Goal: Answer question/provide support: Answer question/provide support

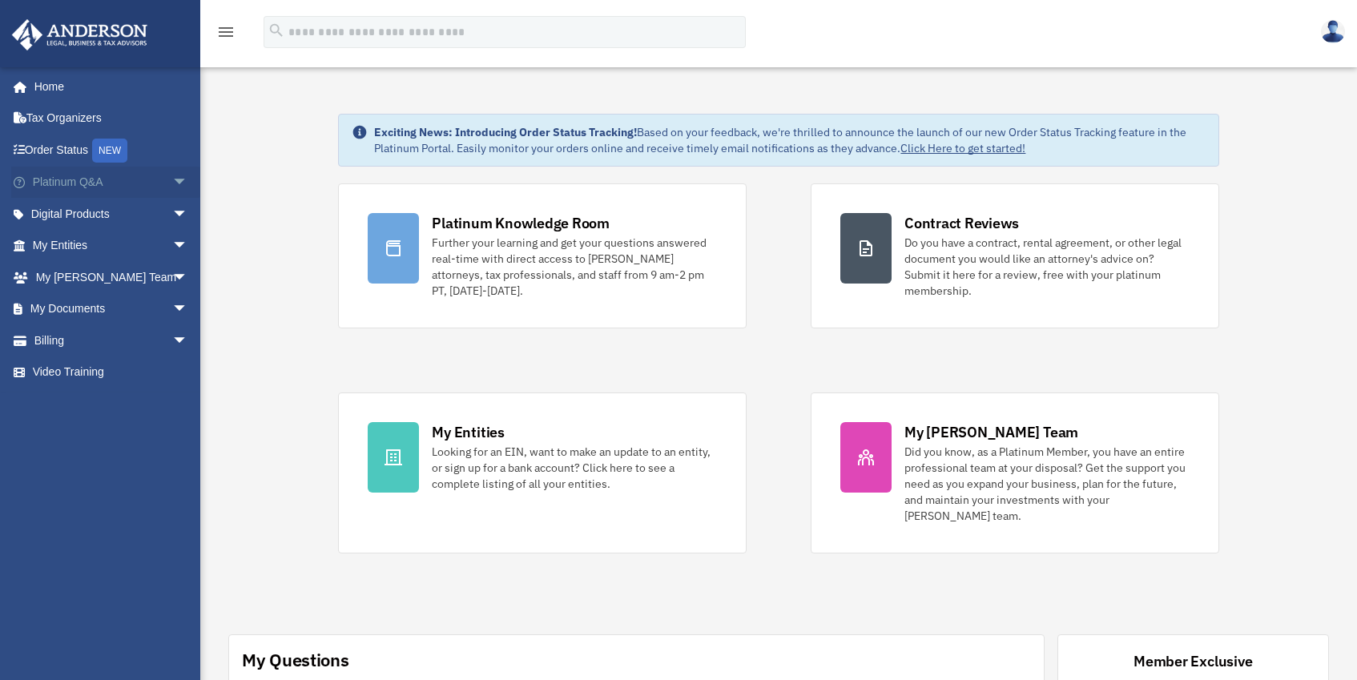
click at [172, 178] on span "arrow_drop_down" at bounding box center [188, 183] width 32 height 33
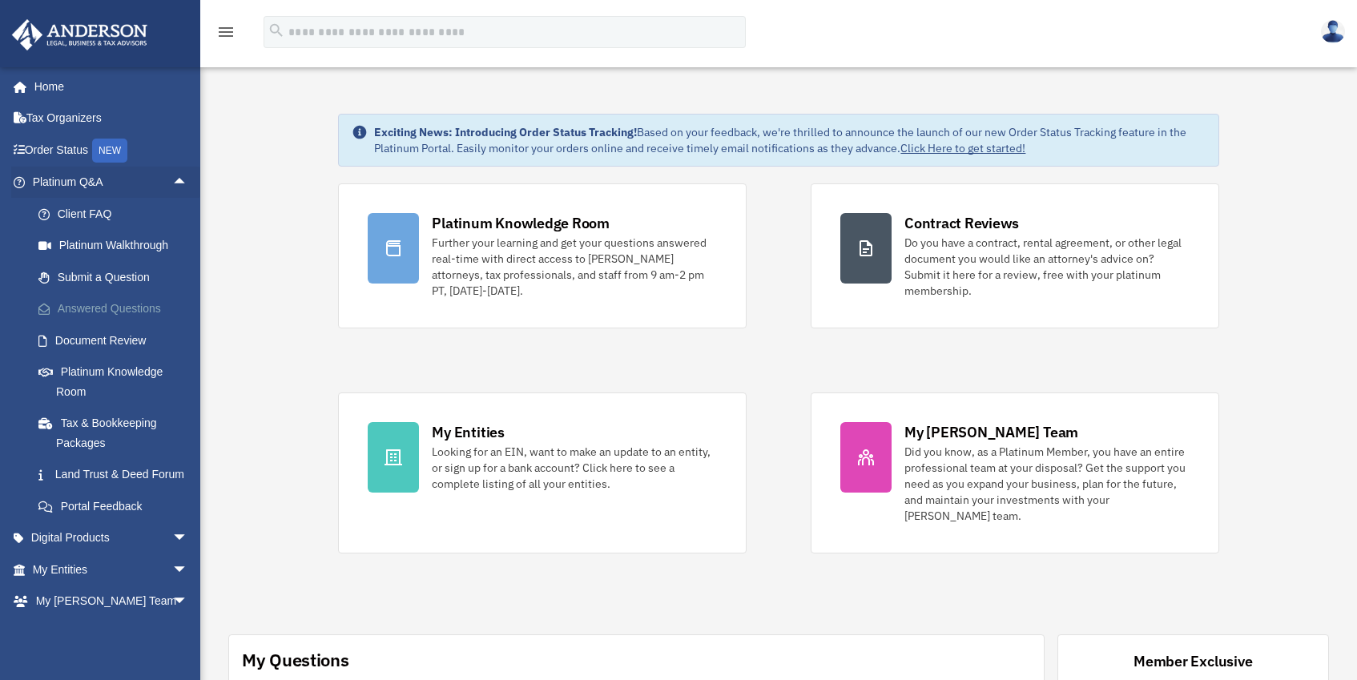
click at [127, 306] on link "Answered Questions" at bounding box center [117, 309] width 190 height 32
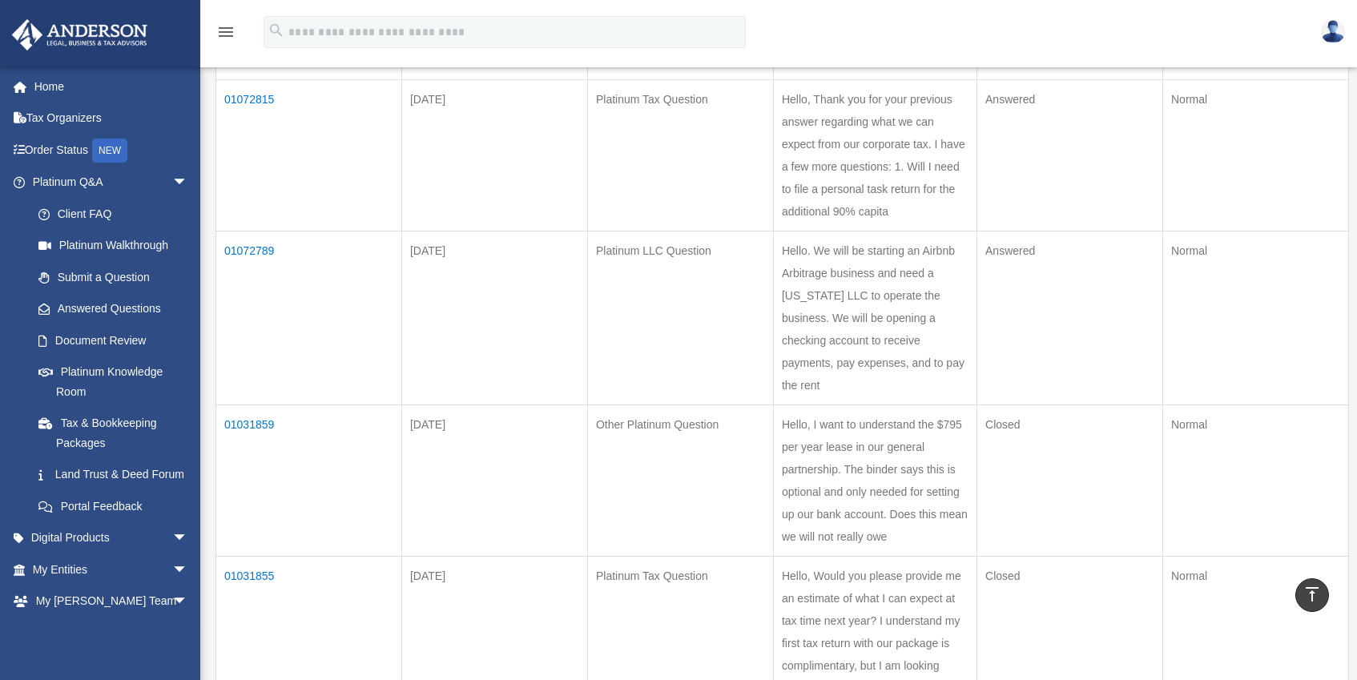
scroll to position [523, 0]
click at [255, 249] on td "01072789" at bounding box center [309, 321] width 186 height 174
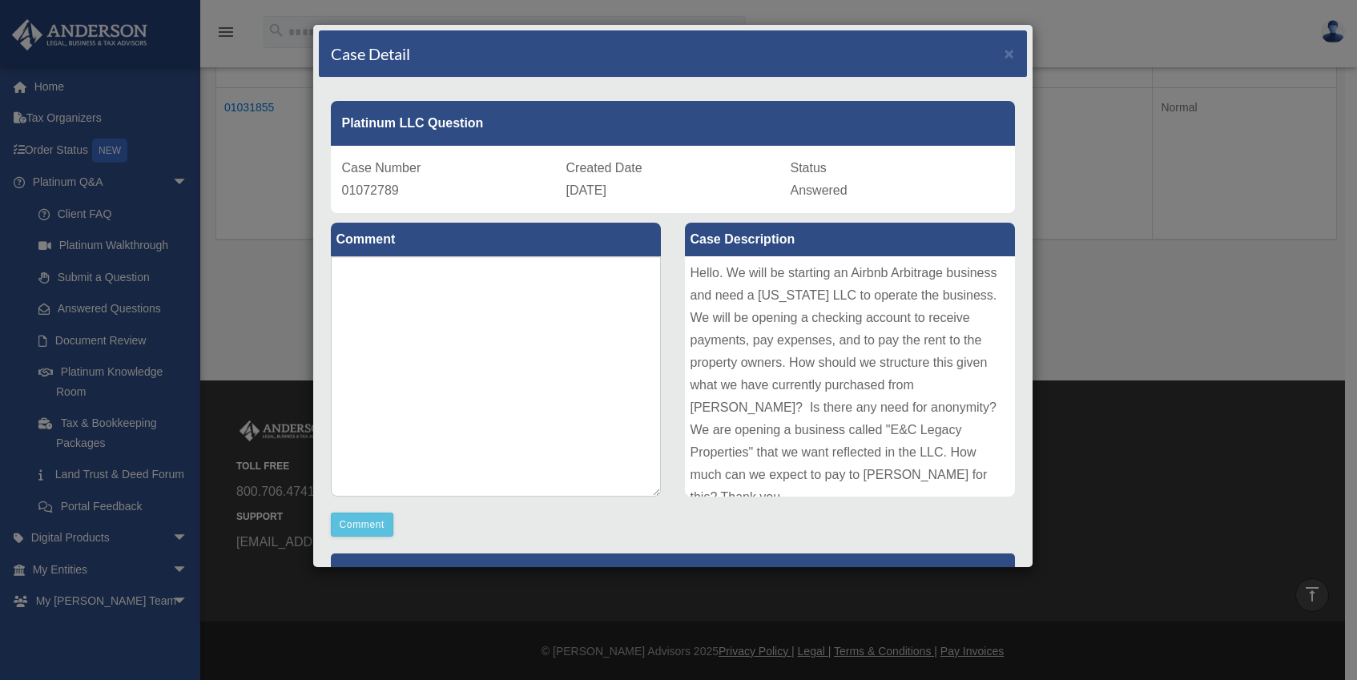
scroll to position [208, 0]
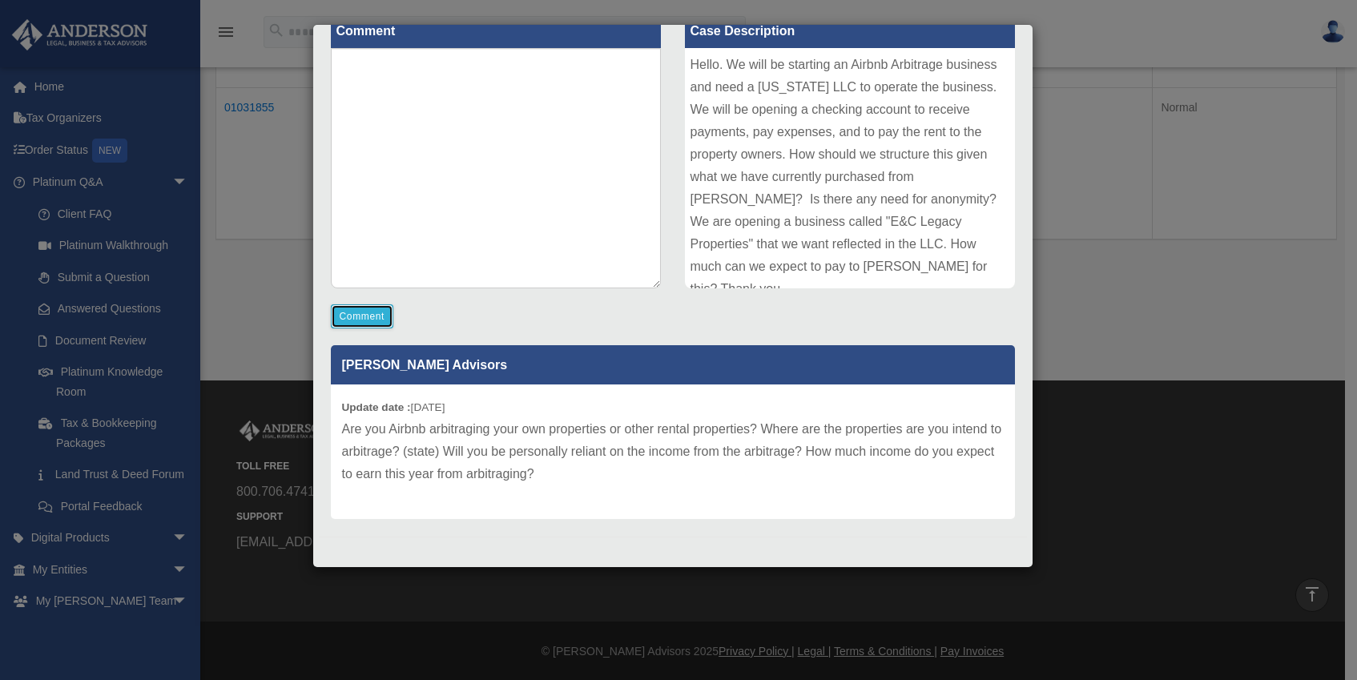
click at [369, 318] on button "Comment" at bounding box center [362, 316] width 63 height 24
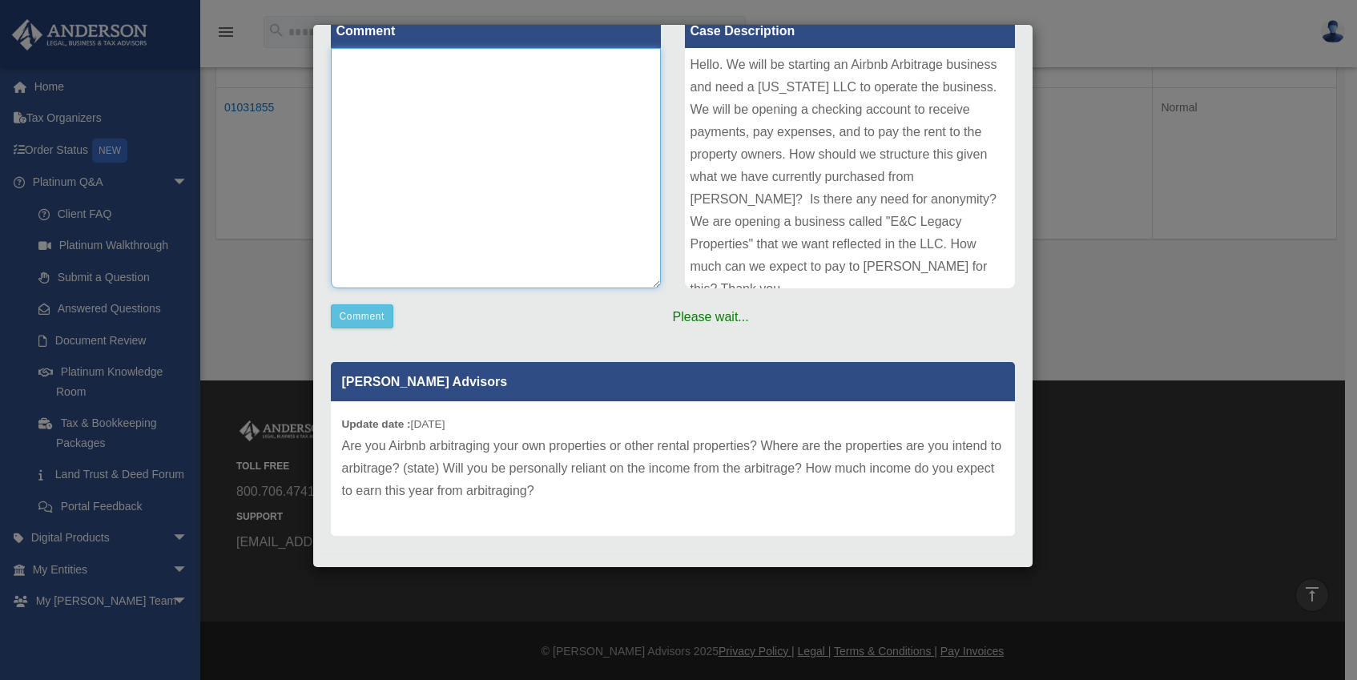
click at [389, 88] on textarea at bounding box center [496, 168] width 330 height 240
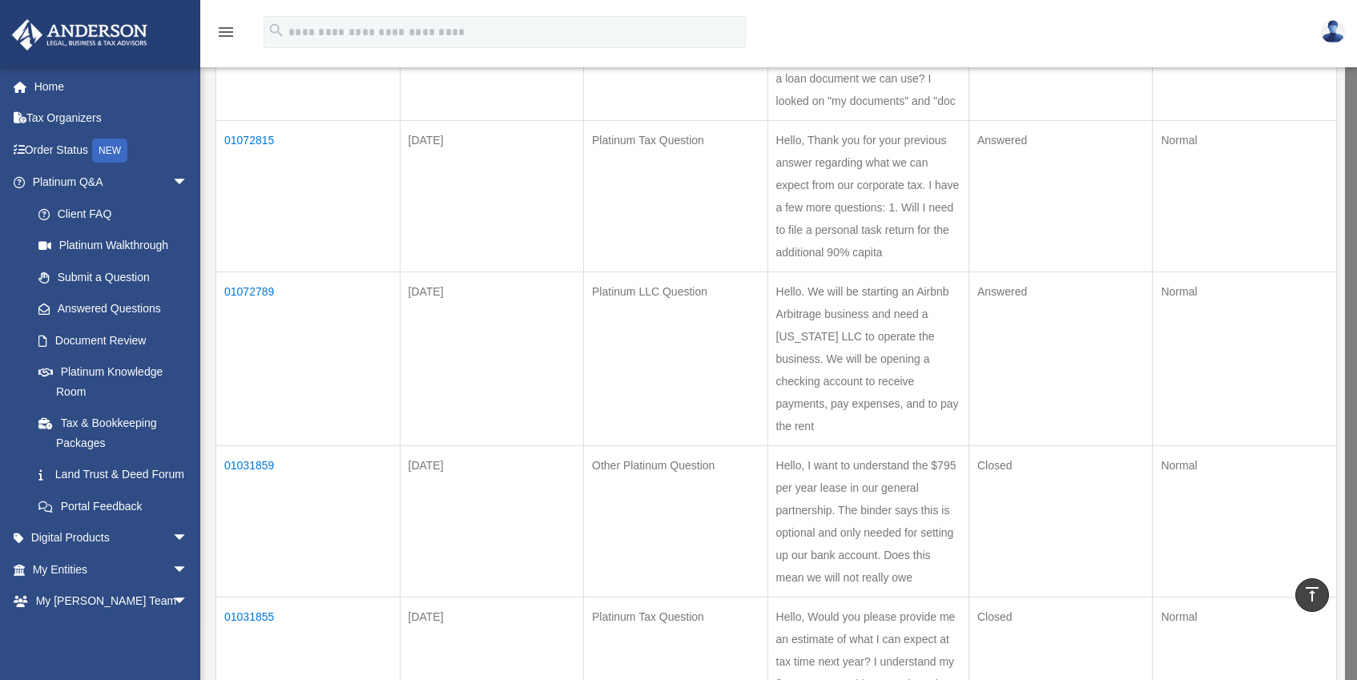
scroll to position [612, 0]
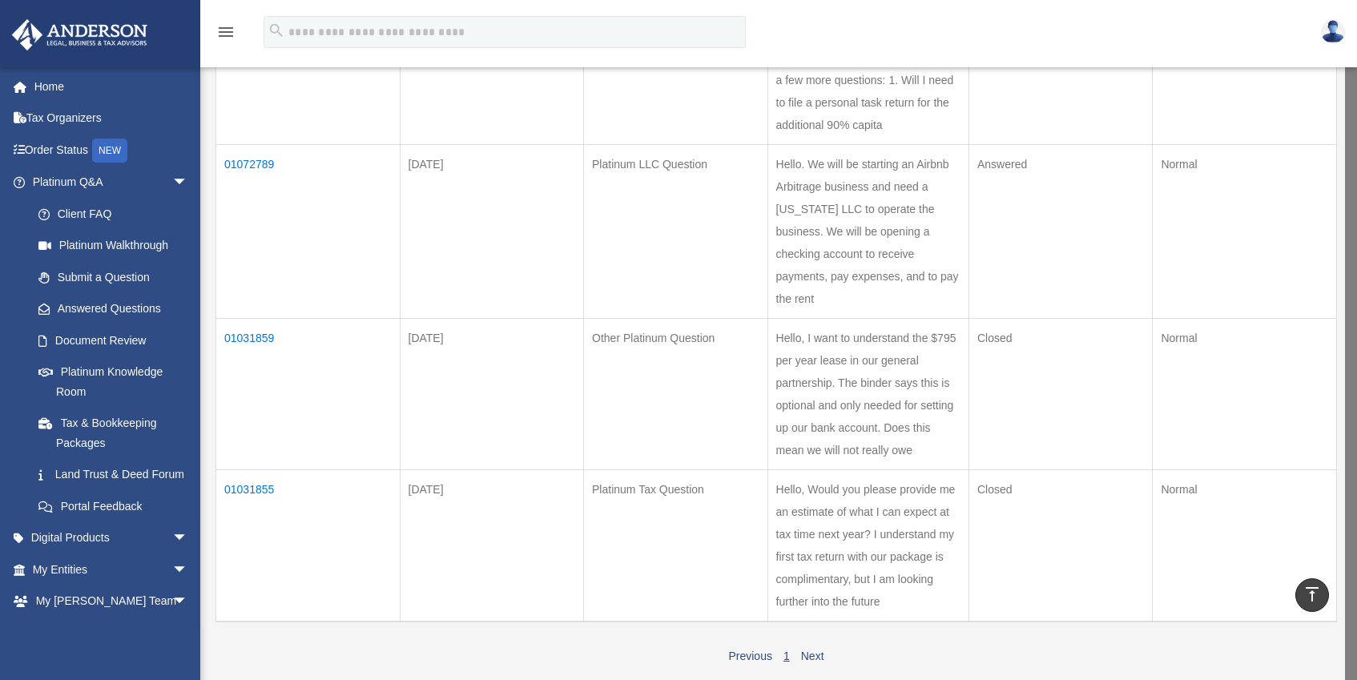
click at [251, 161] on td "01072789" at bounding box center [308, 231] width 184 height 174
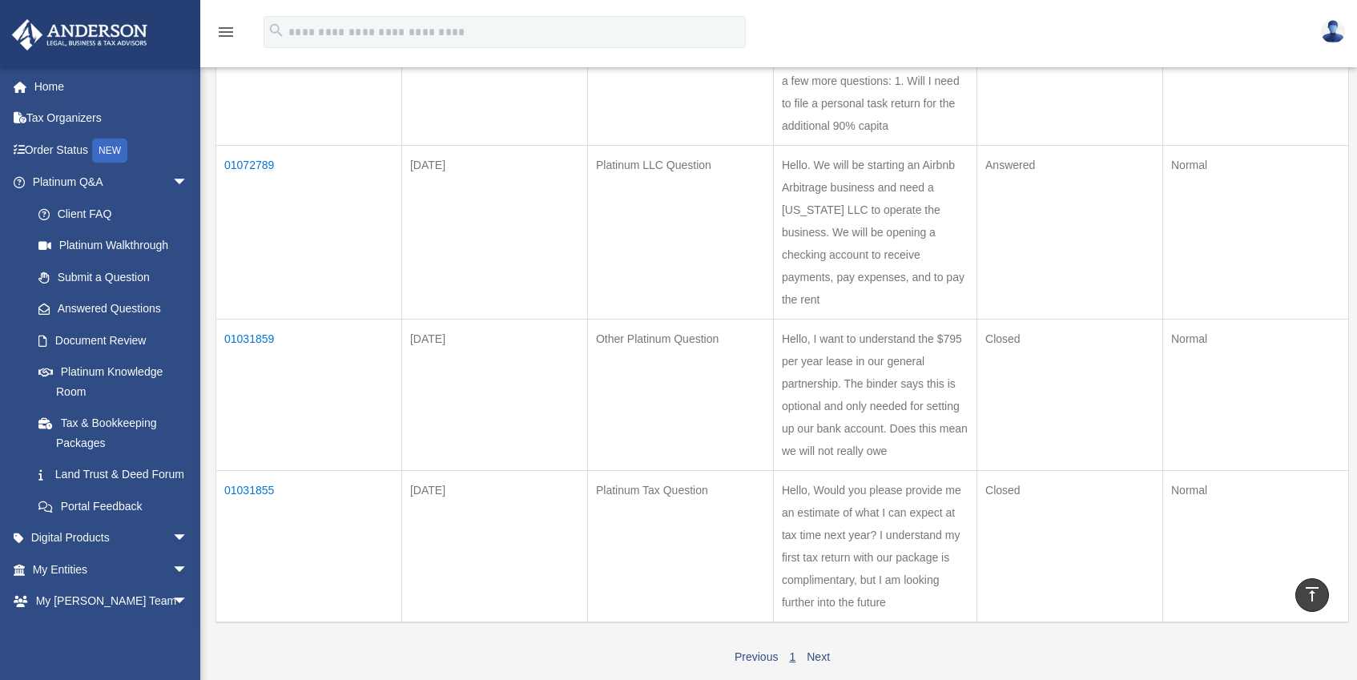
click at [254, 165] on td "01072789" at bounding box center [309, 232] width 186 height 174
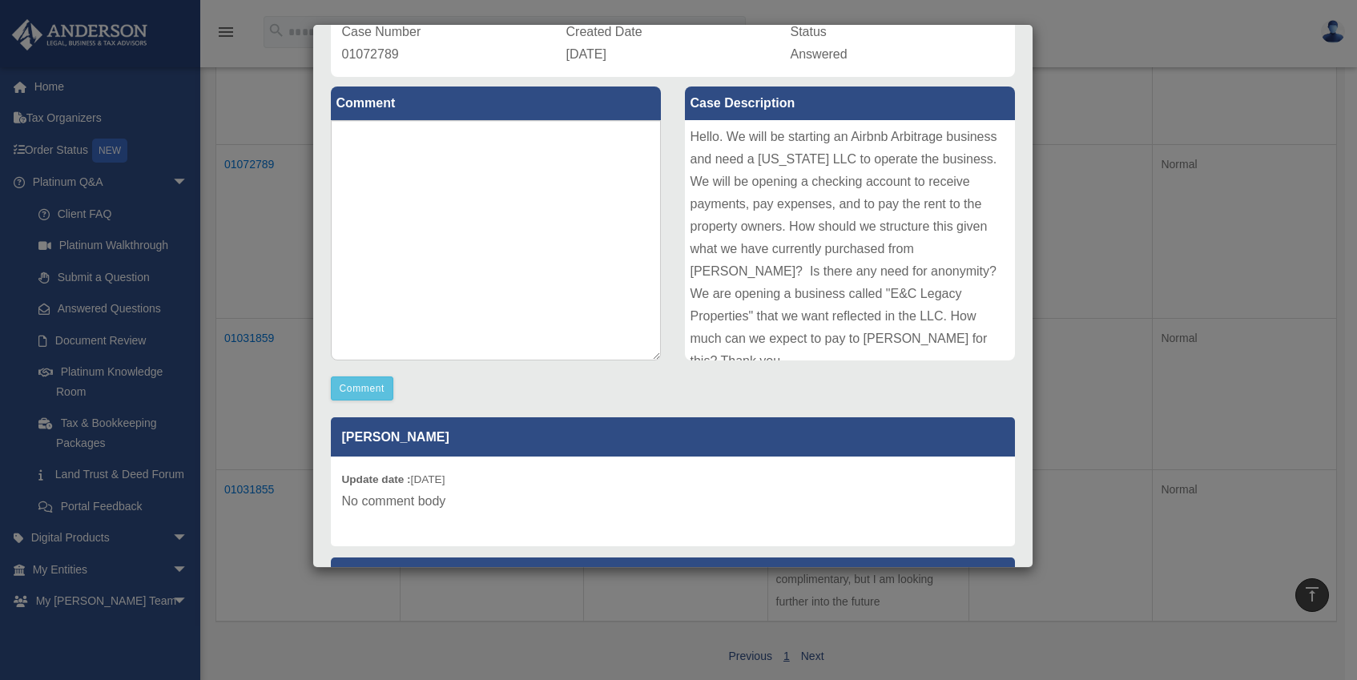
scroll to position [0, 0]
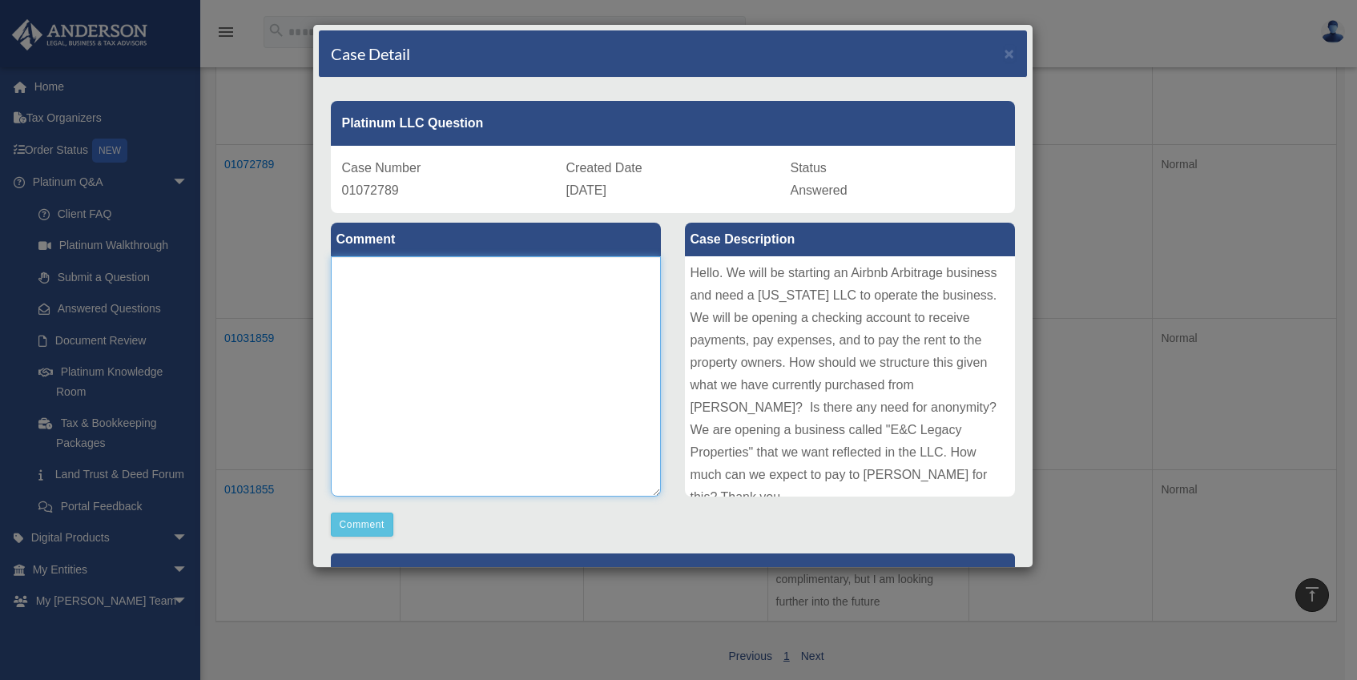
click at [504, 308] on textarea at bounding box center [496, 376] width 330 height 240
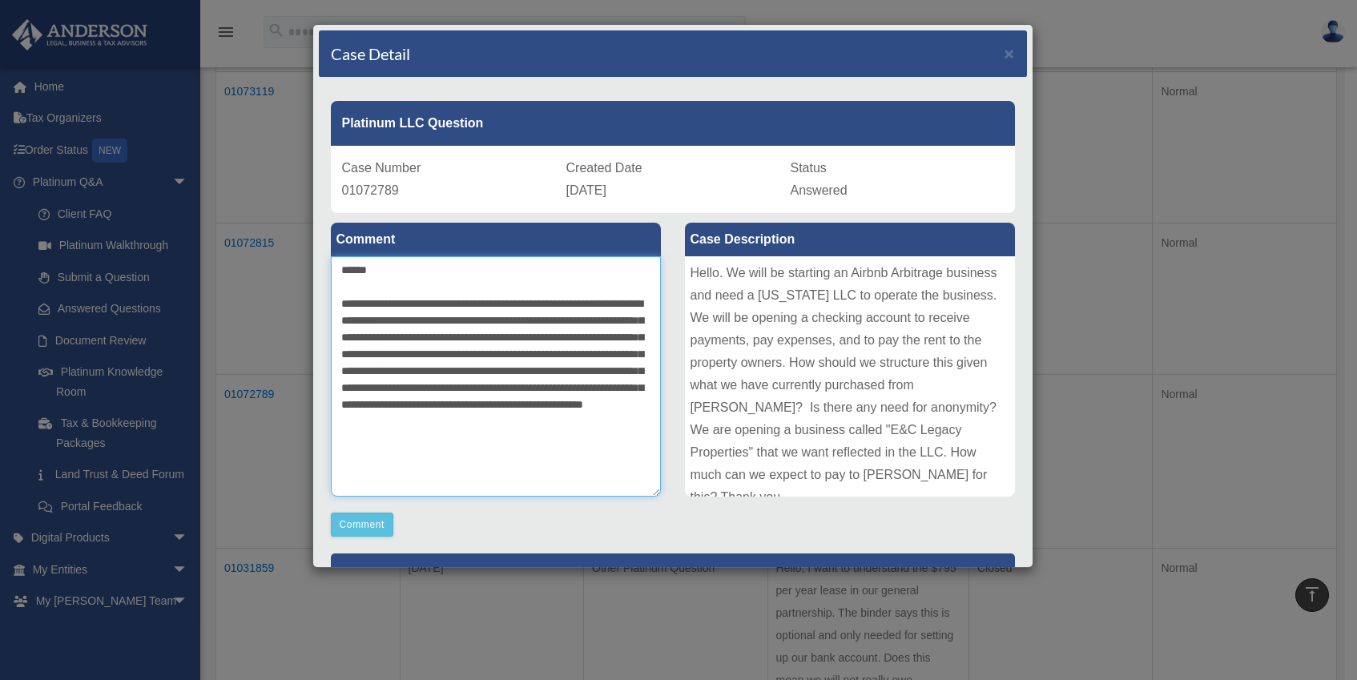
scroll to position [179, 0]
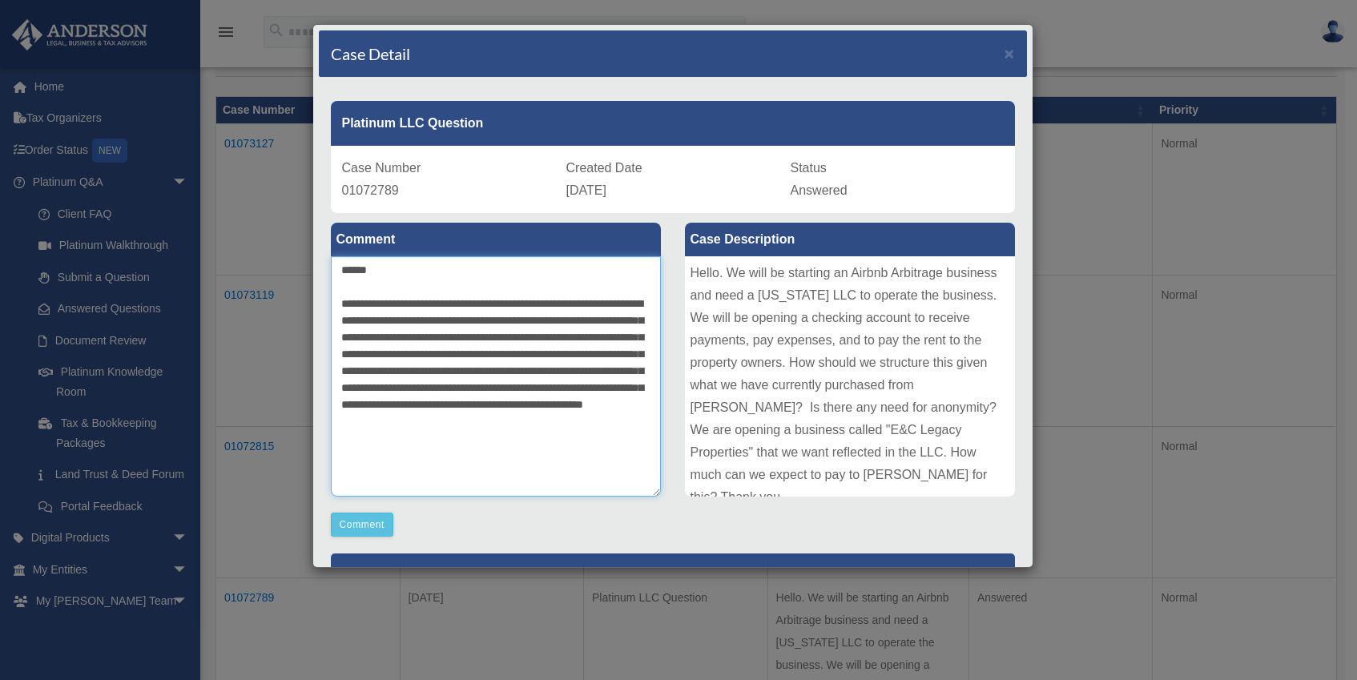
click at [620, 444] on textarea "**********" at bounding box center [496, 376] width 330 height 240
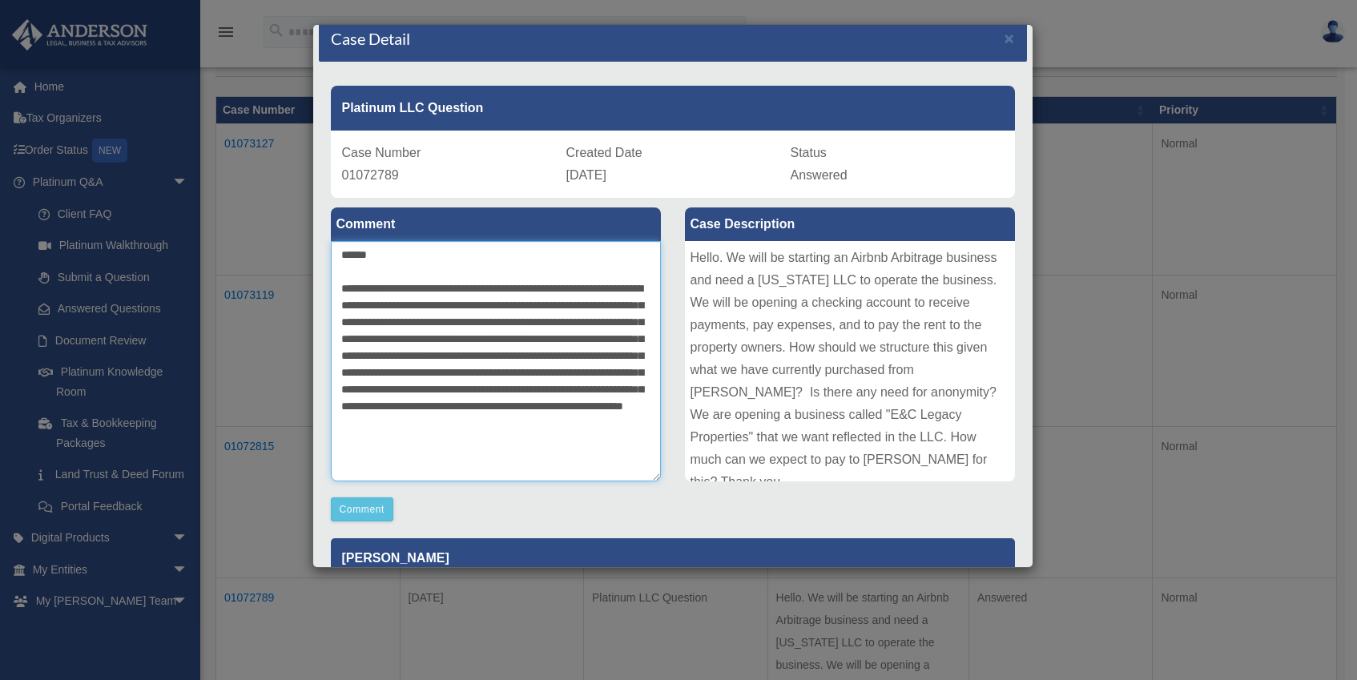
scroll to position [15, 0]
type textarea "**********"
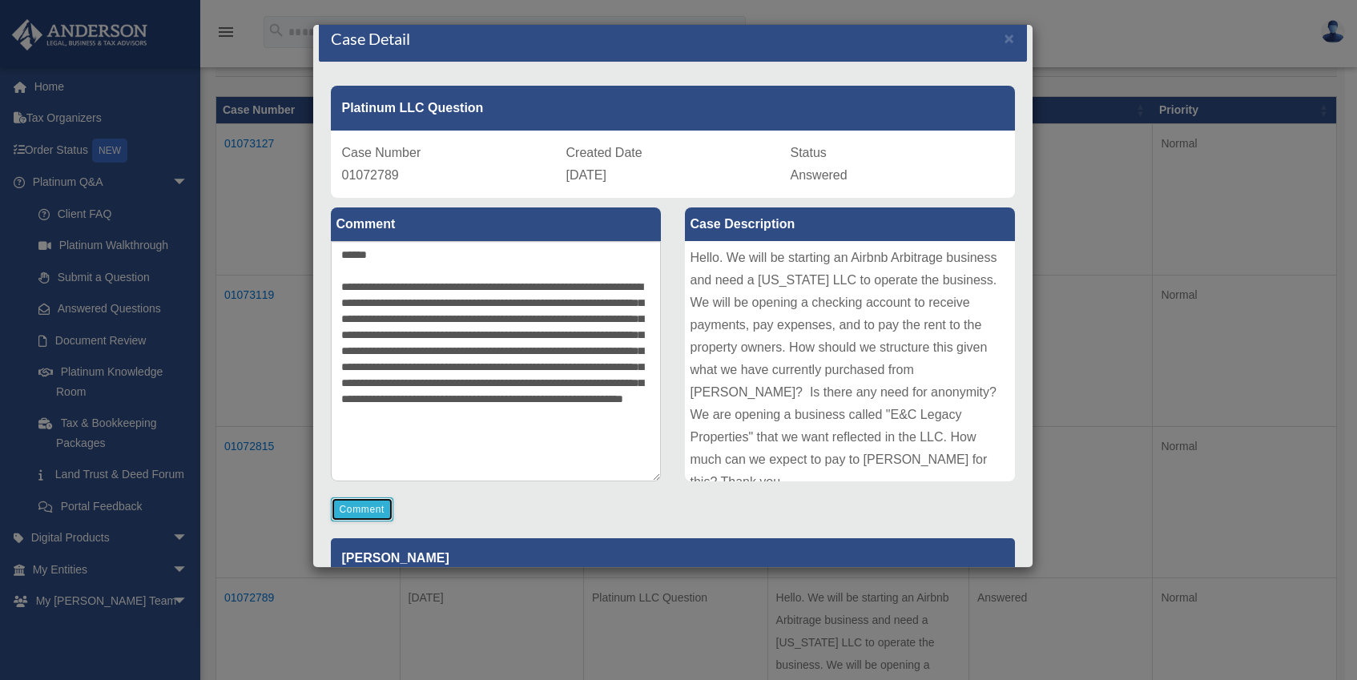
click at [369, 519] on button "Comment" at bounding box center [362, 509] width 63 height 24
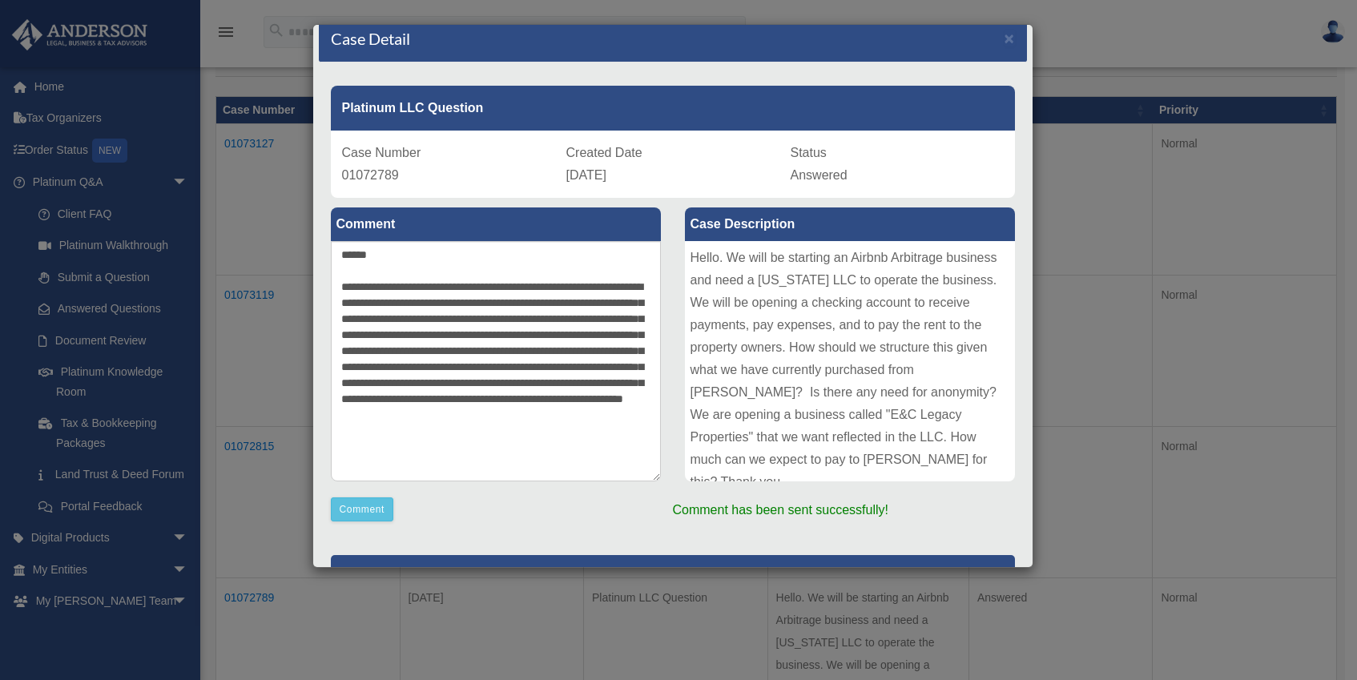
click at [260, 226] on div "Case Detail × Platinum LLC Question Case Number 01072789 Created Date August 11…" at bounding box center [678, 340] width 1357 height 680
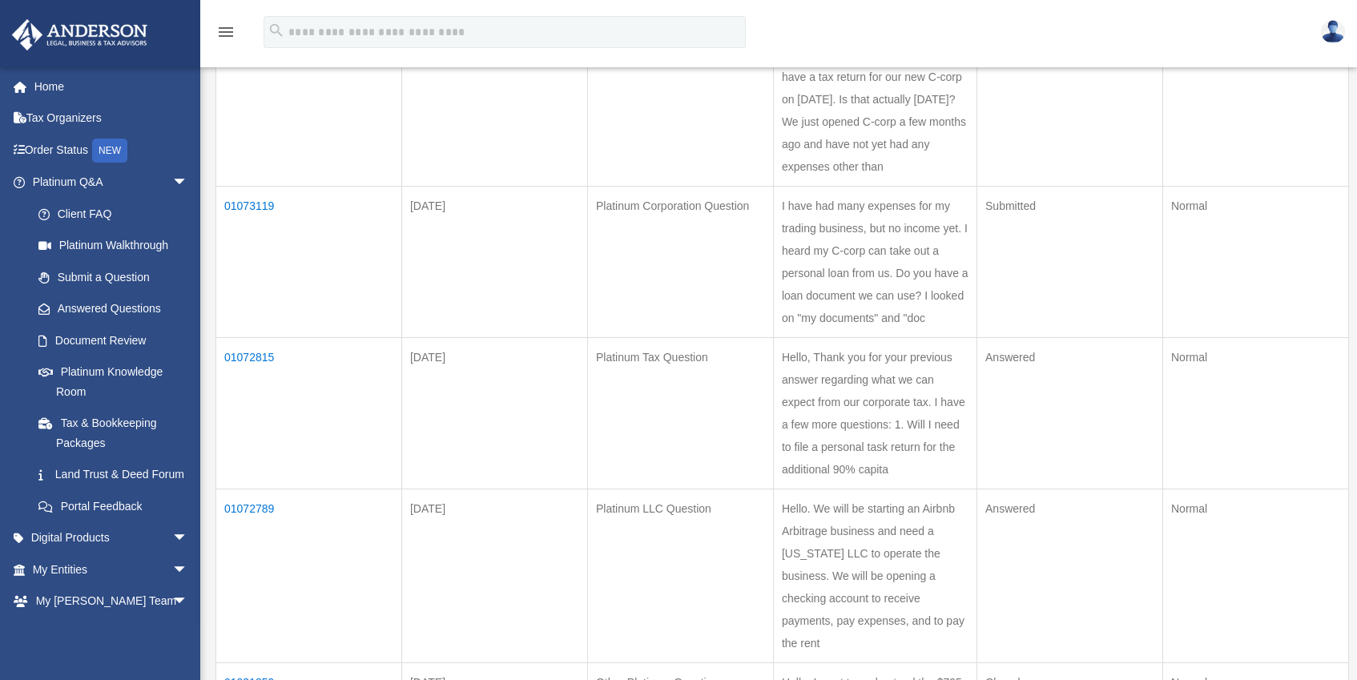
scroll to position [291, 0]
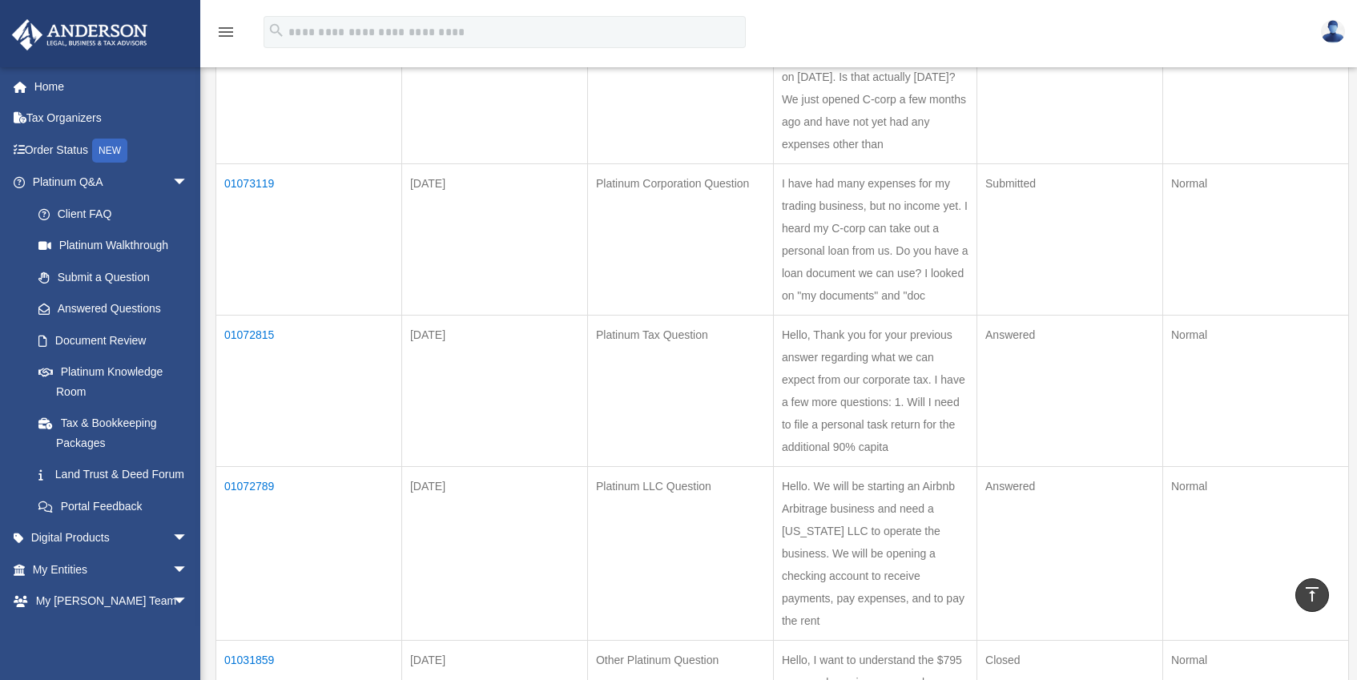
click at [251, 332] on td "01072815" at bounding box center [309, 390] width 186 height 151
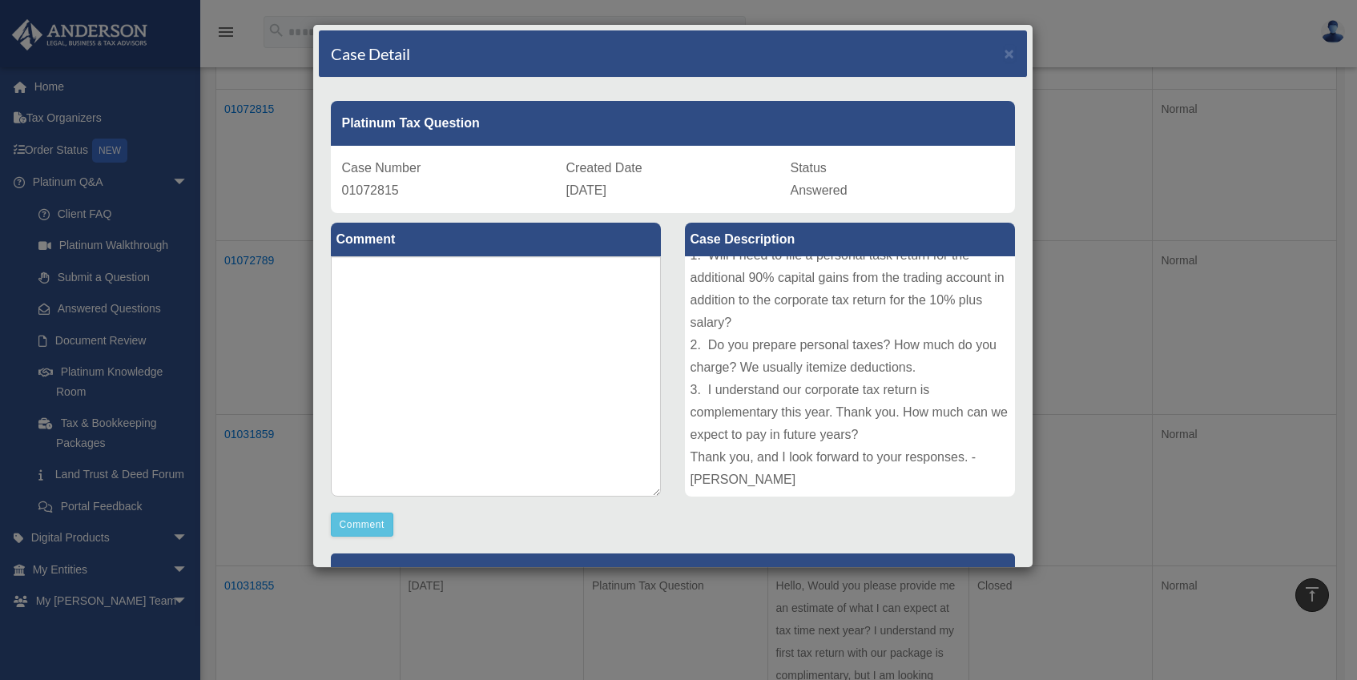
scroll to position [516, 0]
click at [436, 324] on textarea at bounding box center [496, 376] width 330 height 240
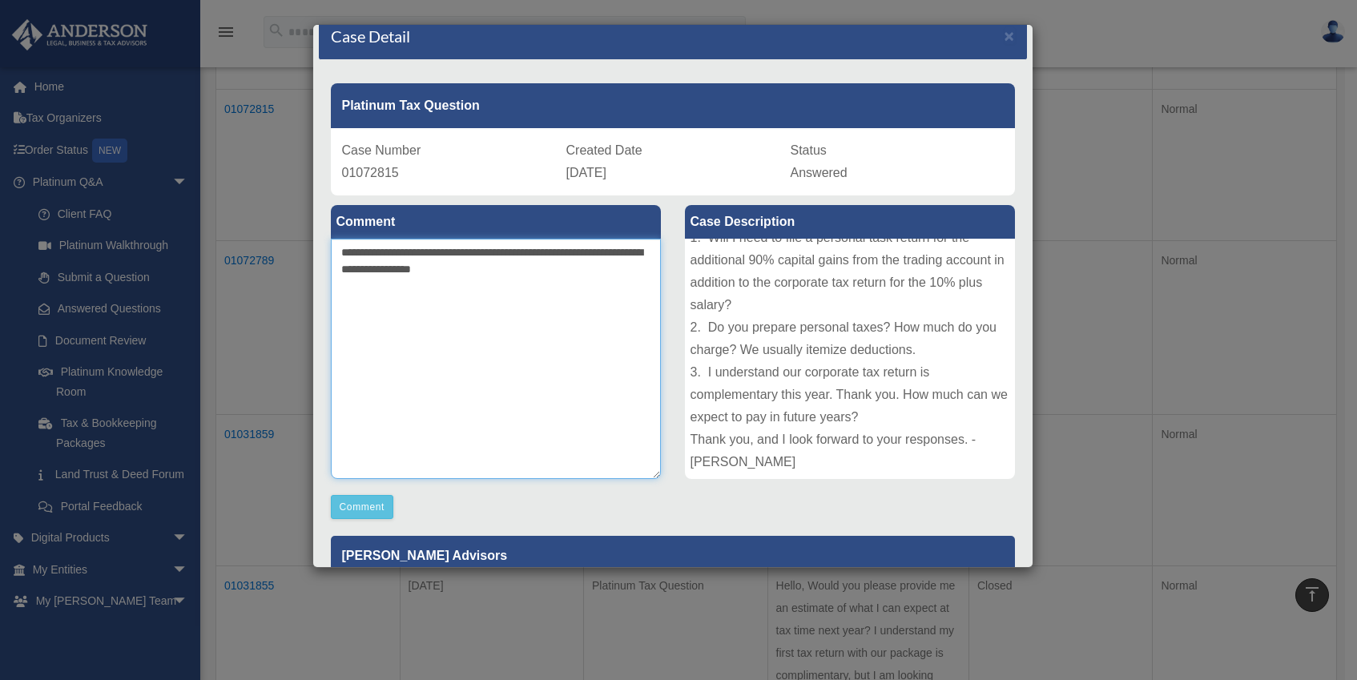
scroll to position [0, 0]
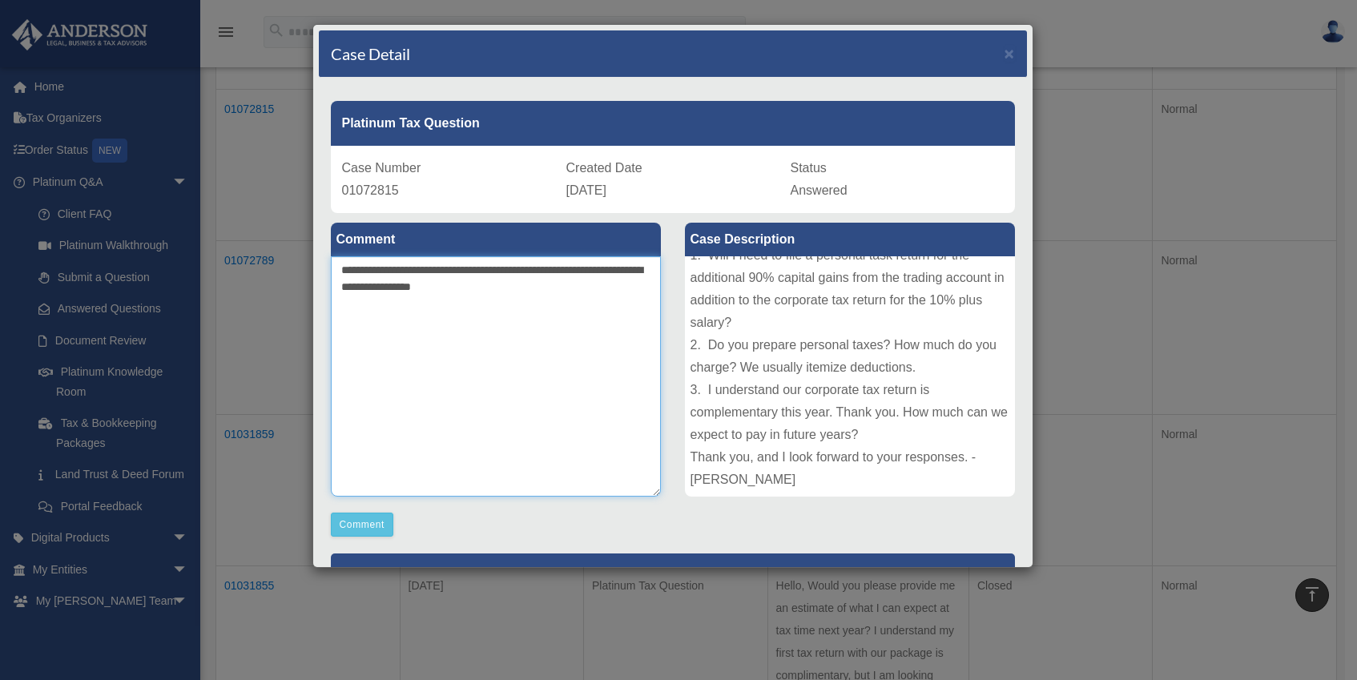
click at [394, 288] on textarea "**********" at bounding box center [496, 376] width 330 height 240
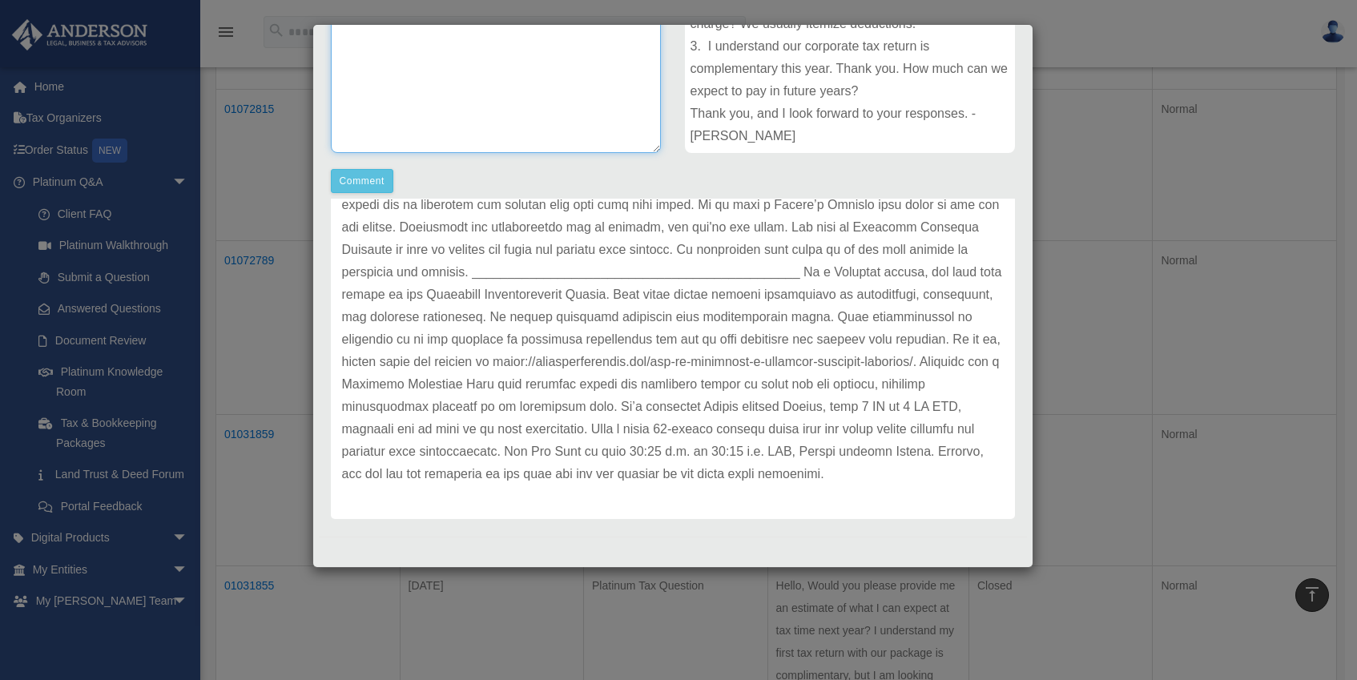
scroll to position [268, 0]
type textarea "**********"
click at [373, 187] on button "Comment" at bounding box center [362, 181] width 63 height 24
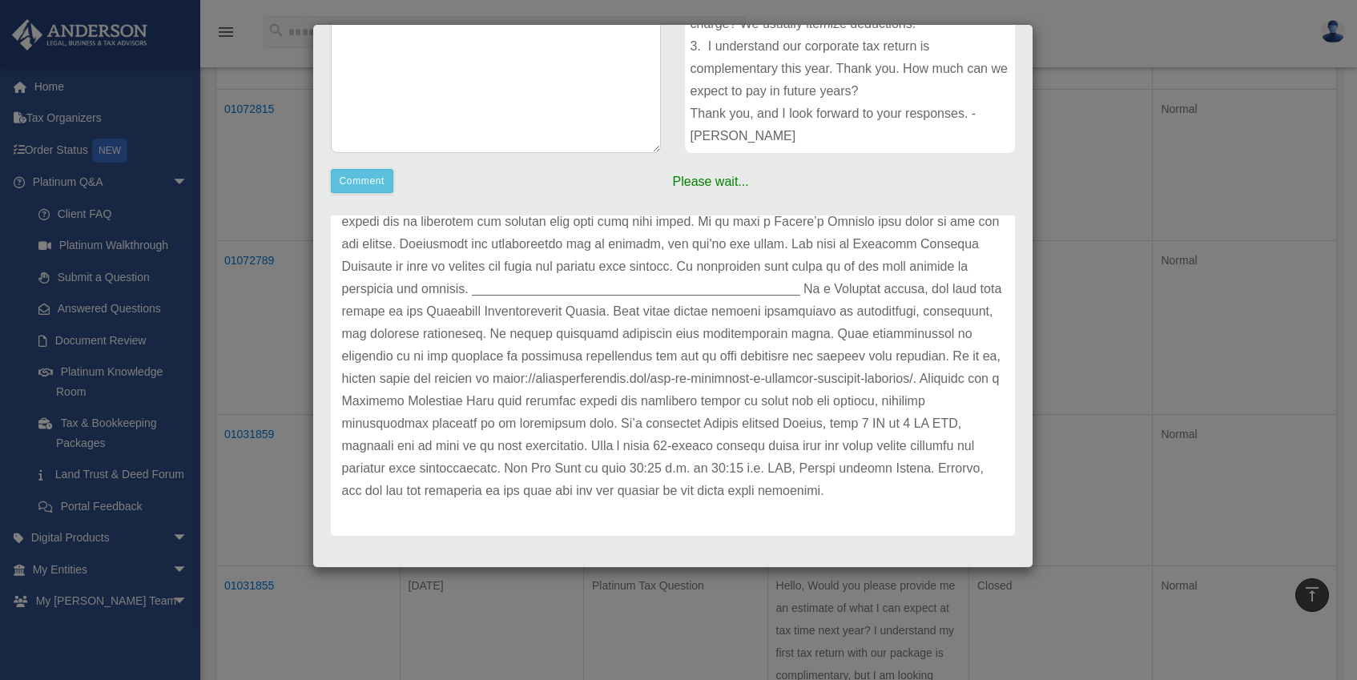
click at [1086, 173] on div "Case Detail × Platinum Tax Question Case Number 01072815 Created Date August 11…" at bounding box center [678, 340] width 1357 height 680
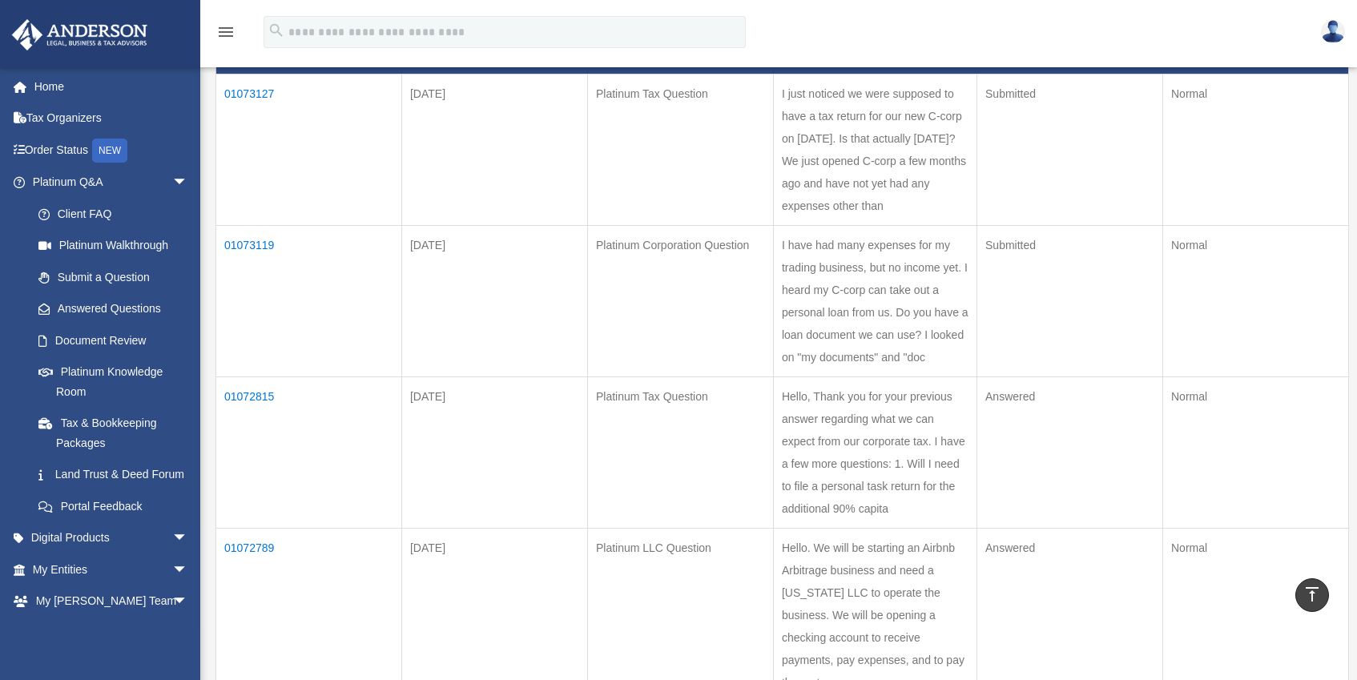
scroll to position [167, 0]
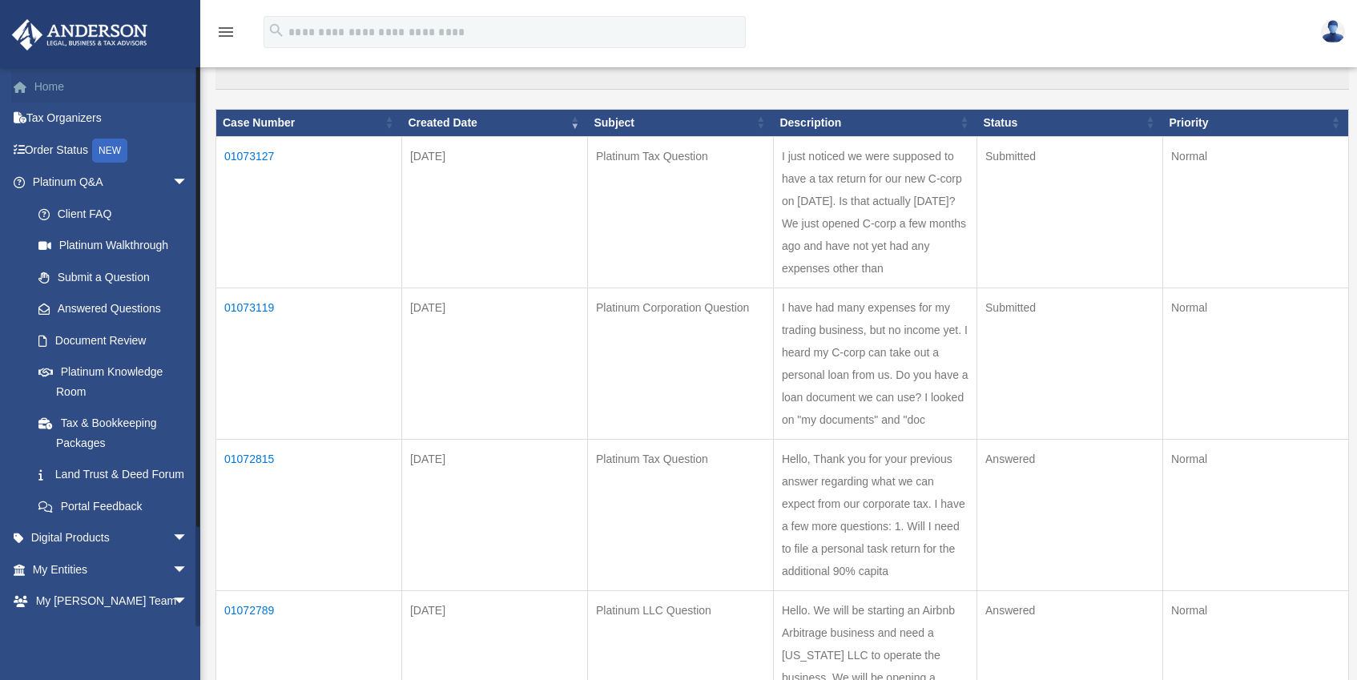
click at [46, 89] on link "Home" at bounding box center [111, 86] width 201 height 32
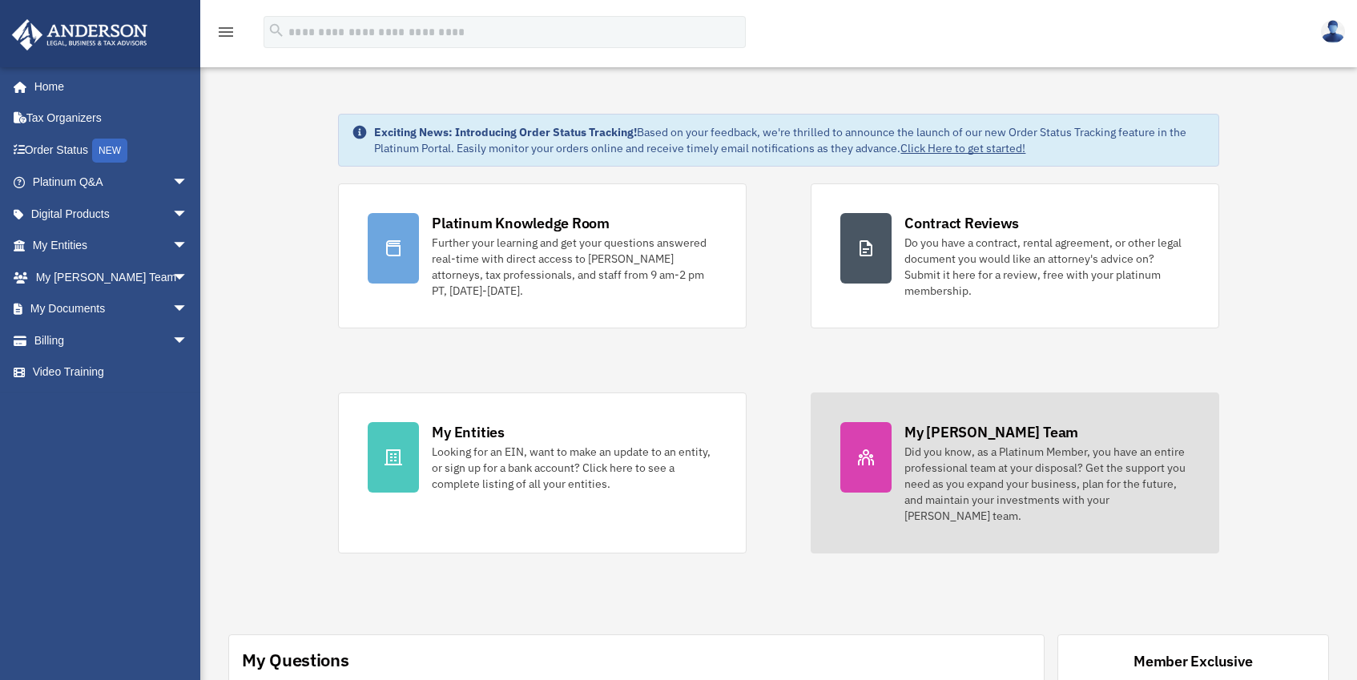
click at [855, 456] on div at bounding box center [865, 457] width 51 height 70
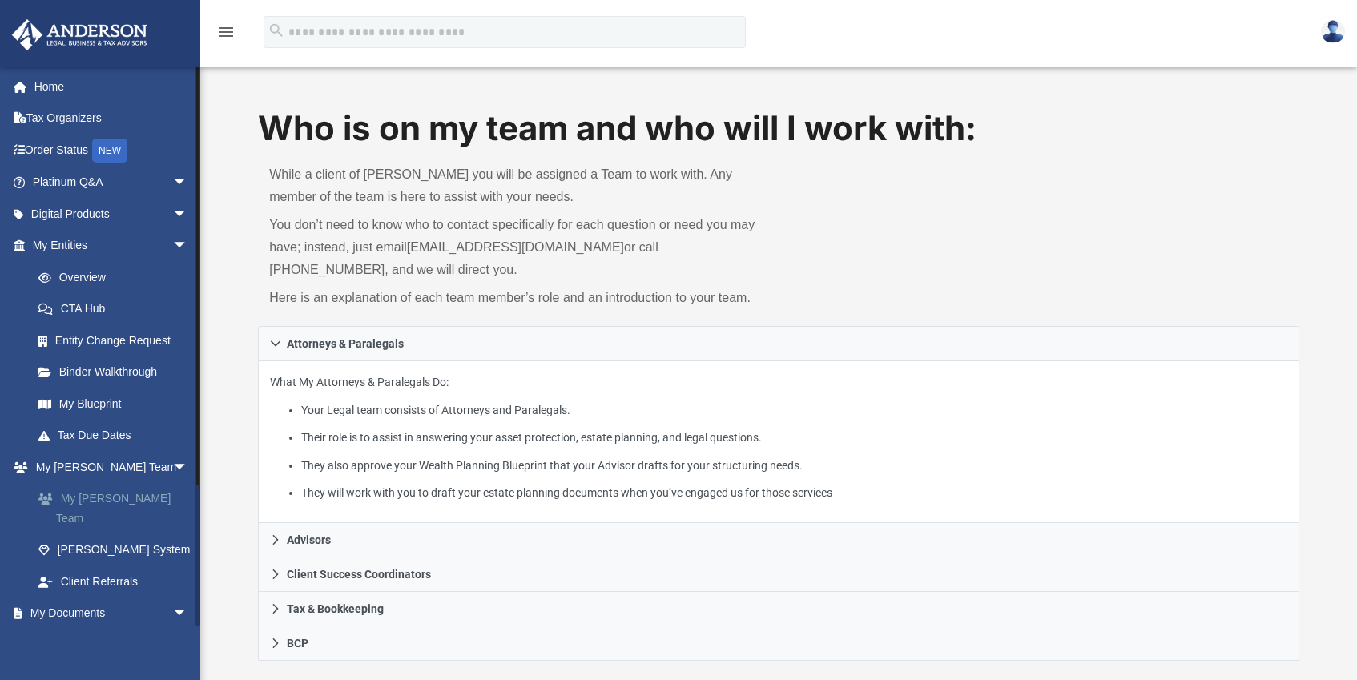
click at [116, 492] on link "My [PERSON_NAME] Team" at bounding box center [117, 508] width 190 height 51
click at [119, 183] on link "Platinum Q&A arrow_drop_down" at bounding box center [111, 183] width 201 height 32
click at [172, 180] on span "arrow_drop_down" at bounding box center [188, 183] width 32 height 33
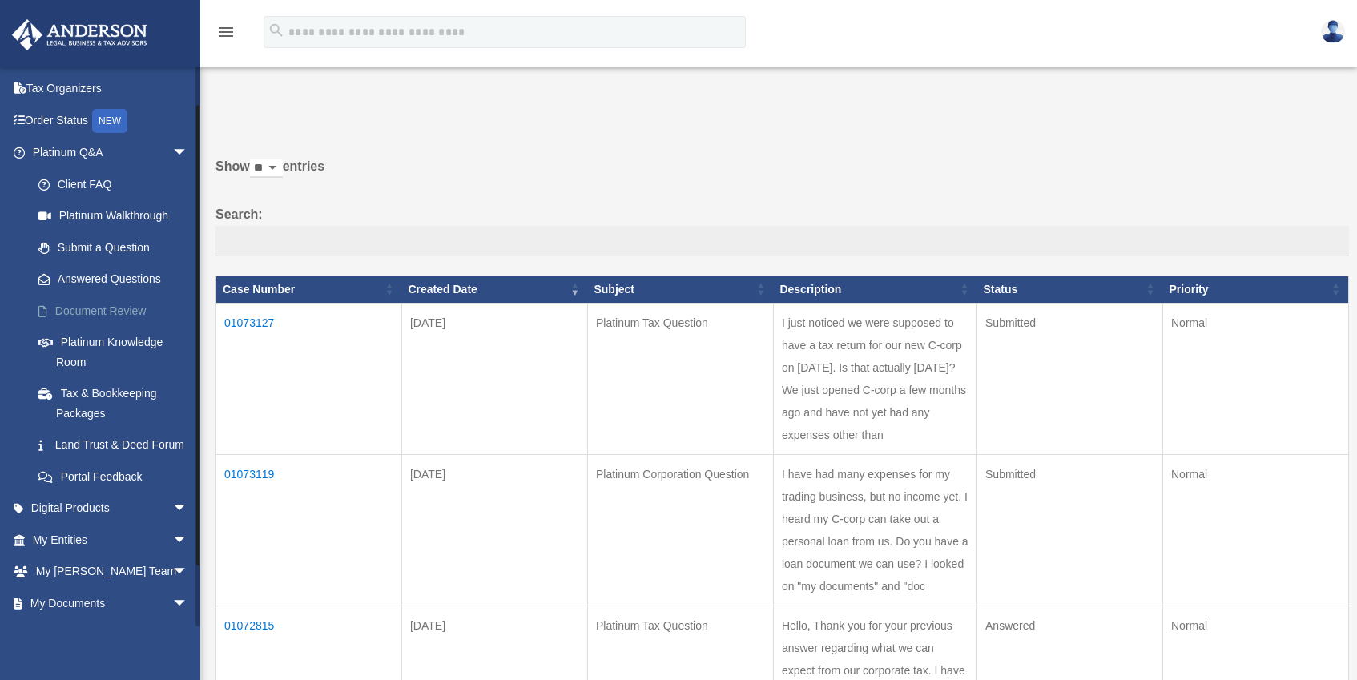
scroll to position [42, 0]
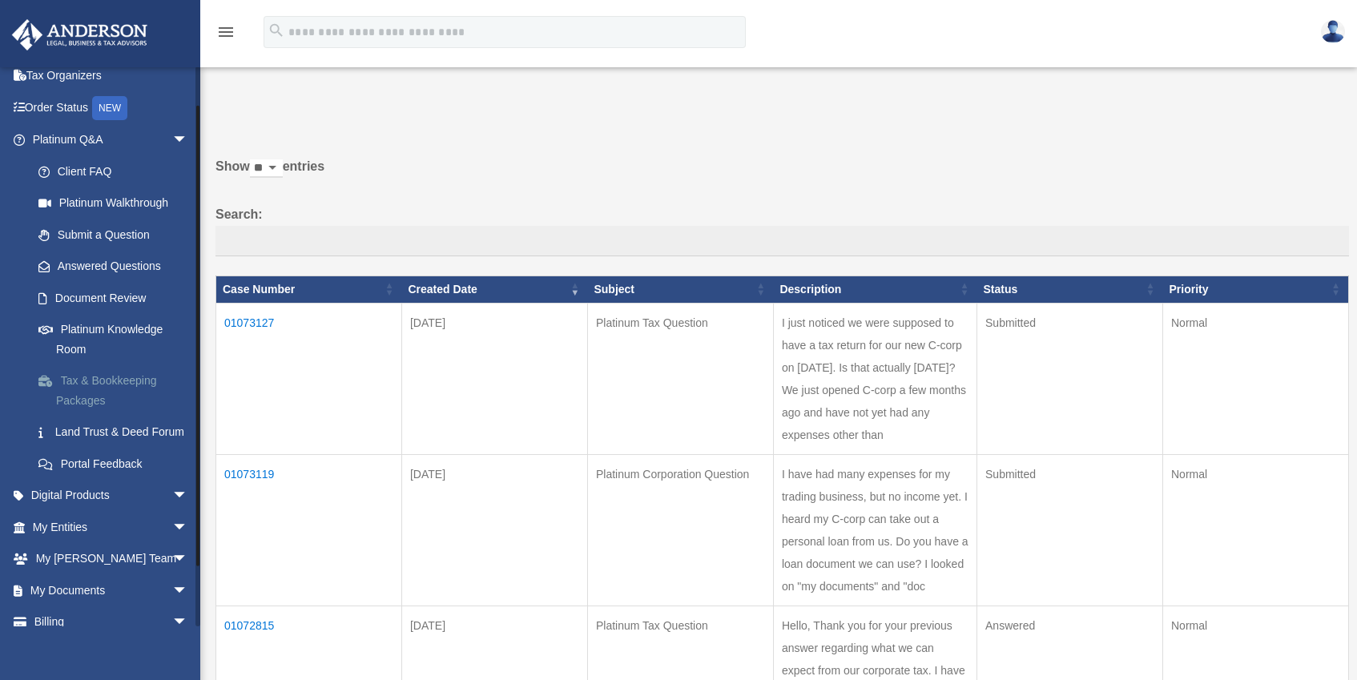
click at [117, 375] on link "Tax & Bookkeeping Packages" at bounding box center [117, 390] width 190 height 51
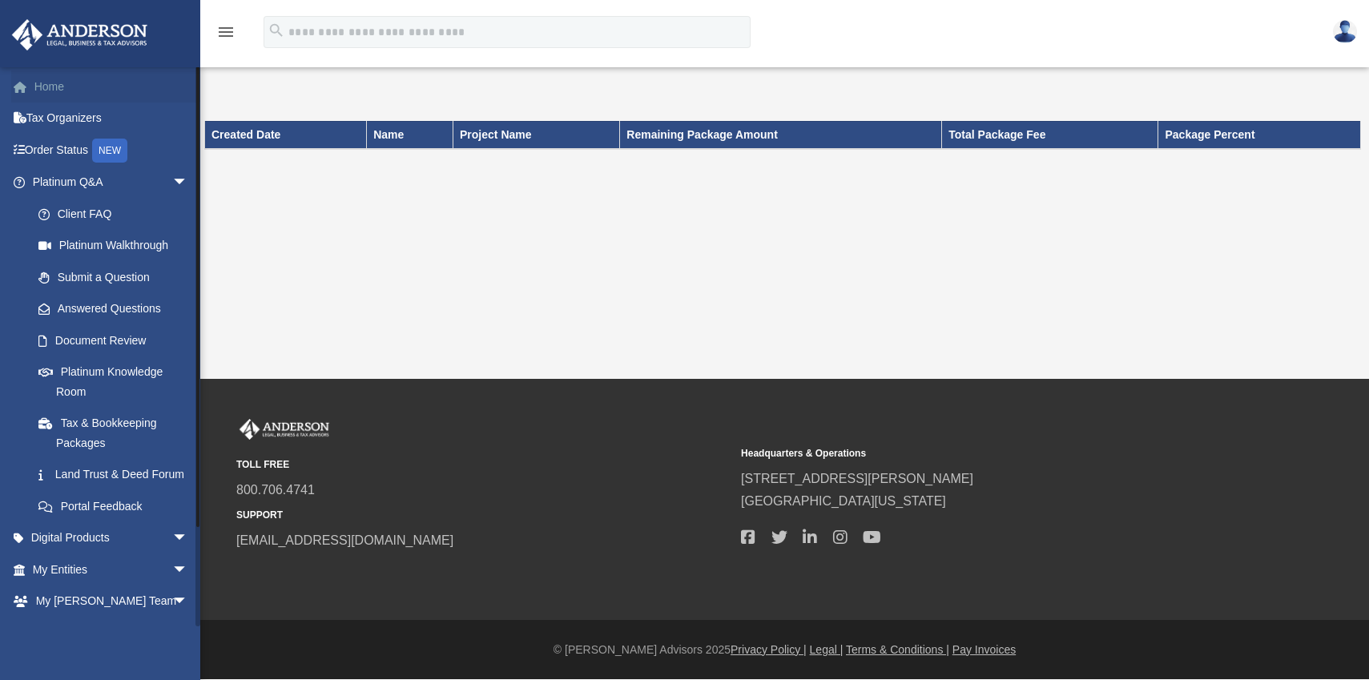
click at [50, 89] on link "Home" at bounding box center [111, 86] width 201 height 32
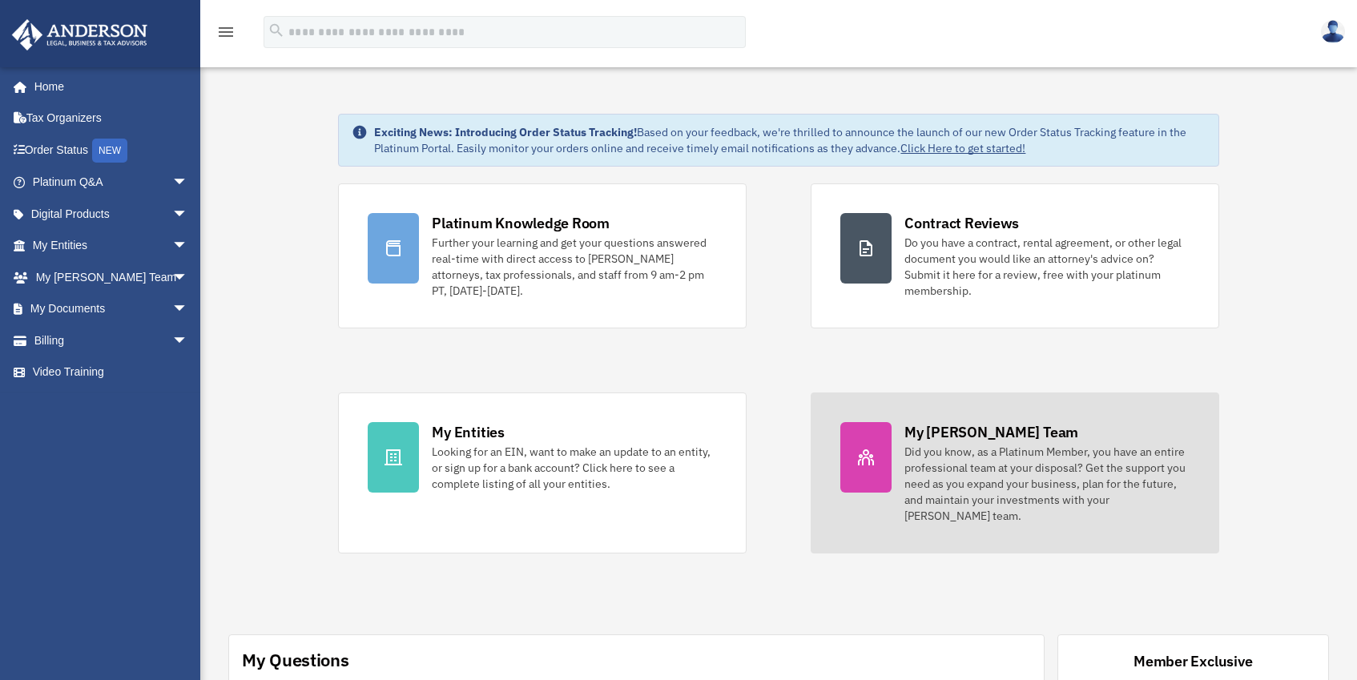
click at [904, 436] on div "My [PERSON_NAME] Team" at bounding box center [991, 432] width 174 height 20
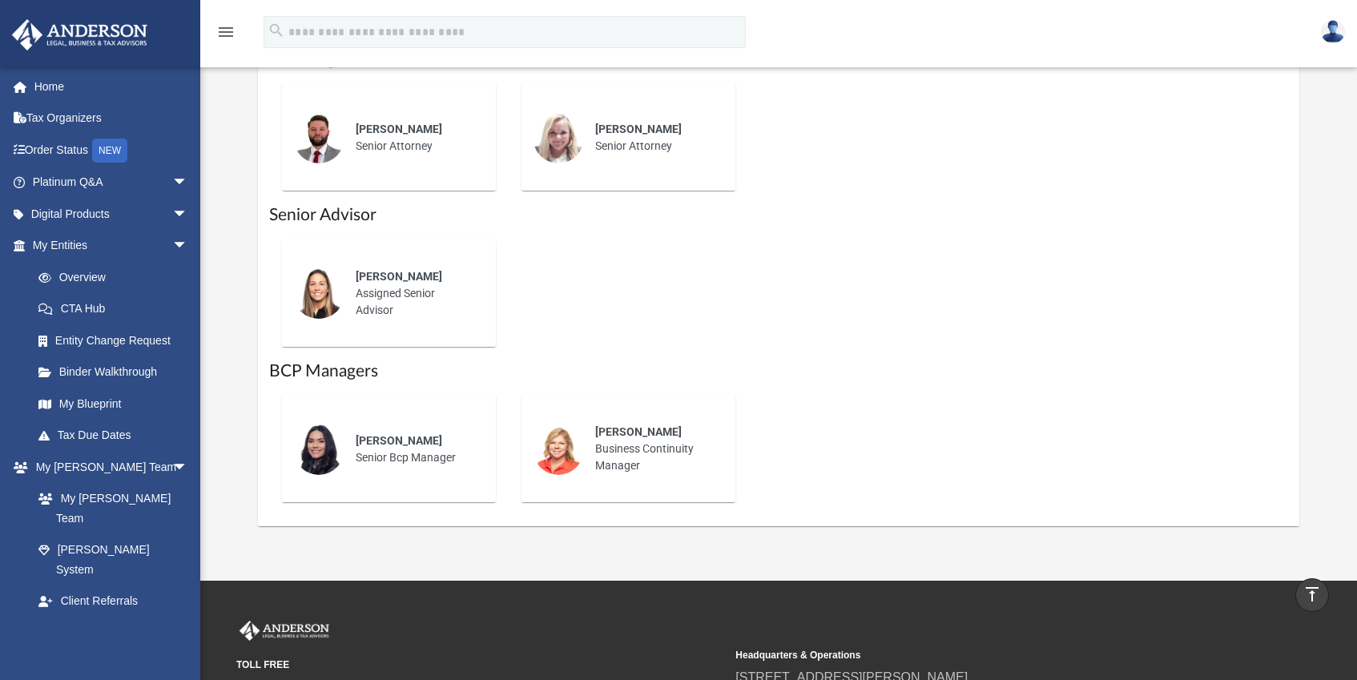
scroll to position [436, 0]
